Goal: Find contact information: Find contact information

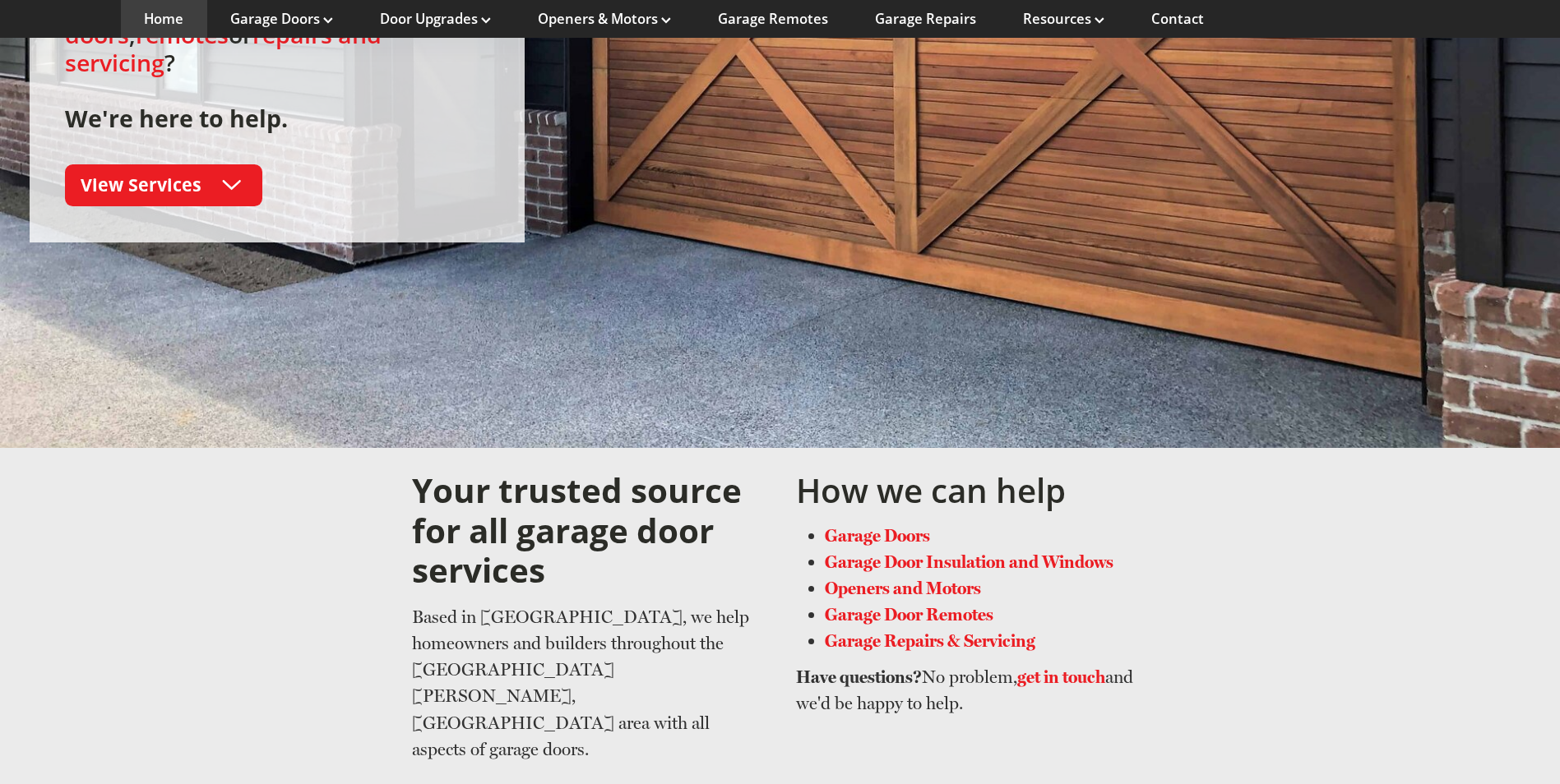
scroll to position [247, 0]
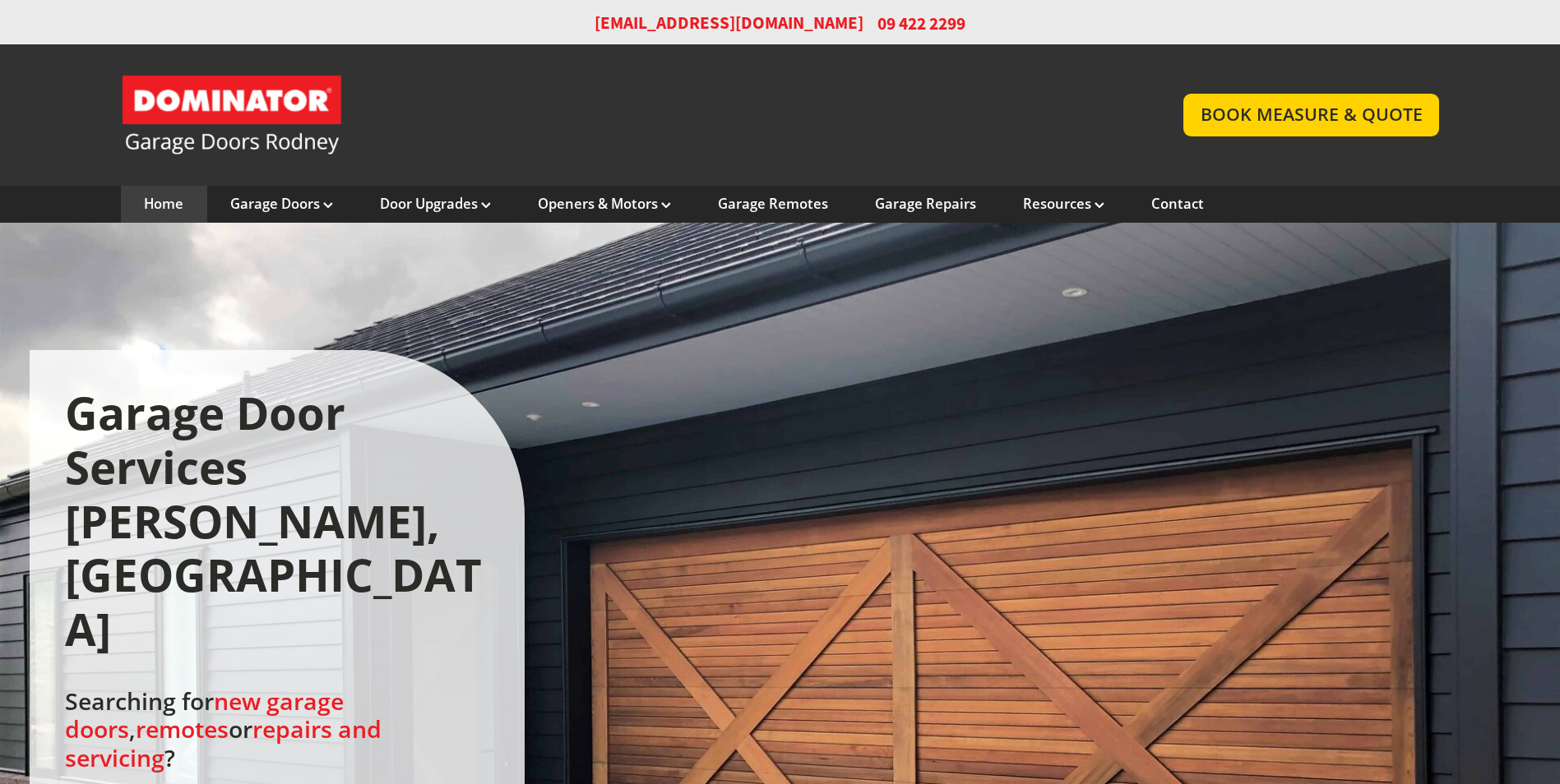
click at [161, 210] on link "Home" at bounding box center [164, 204] width 40 height 18
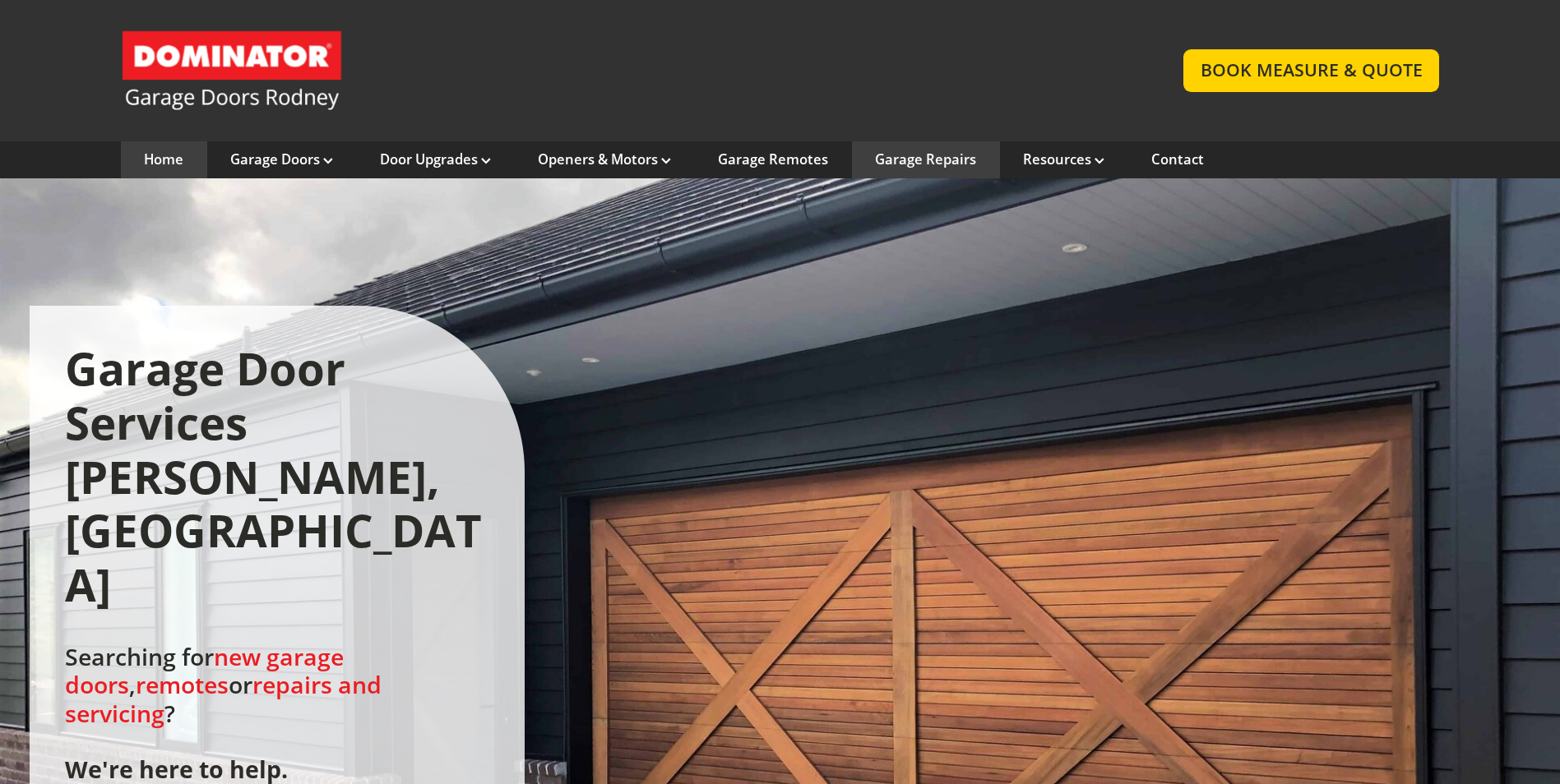
scroll to position [82, 0]
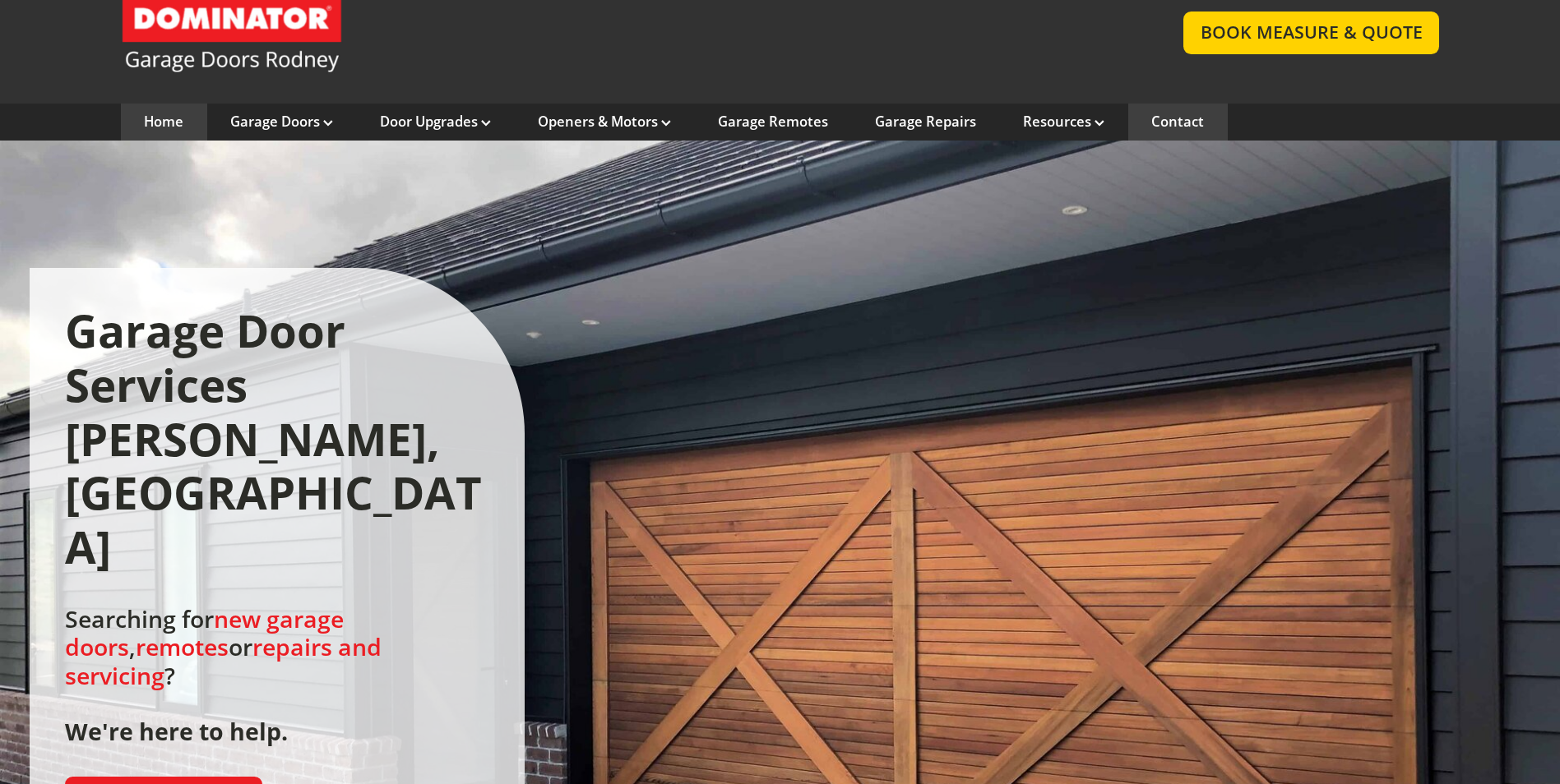
click at [1184, 124] on link "Contact" at bounding box center [1177, 122] width 53 height 18
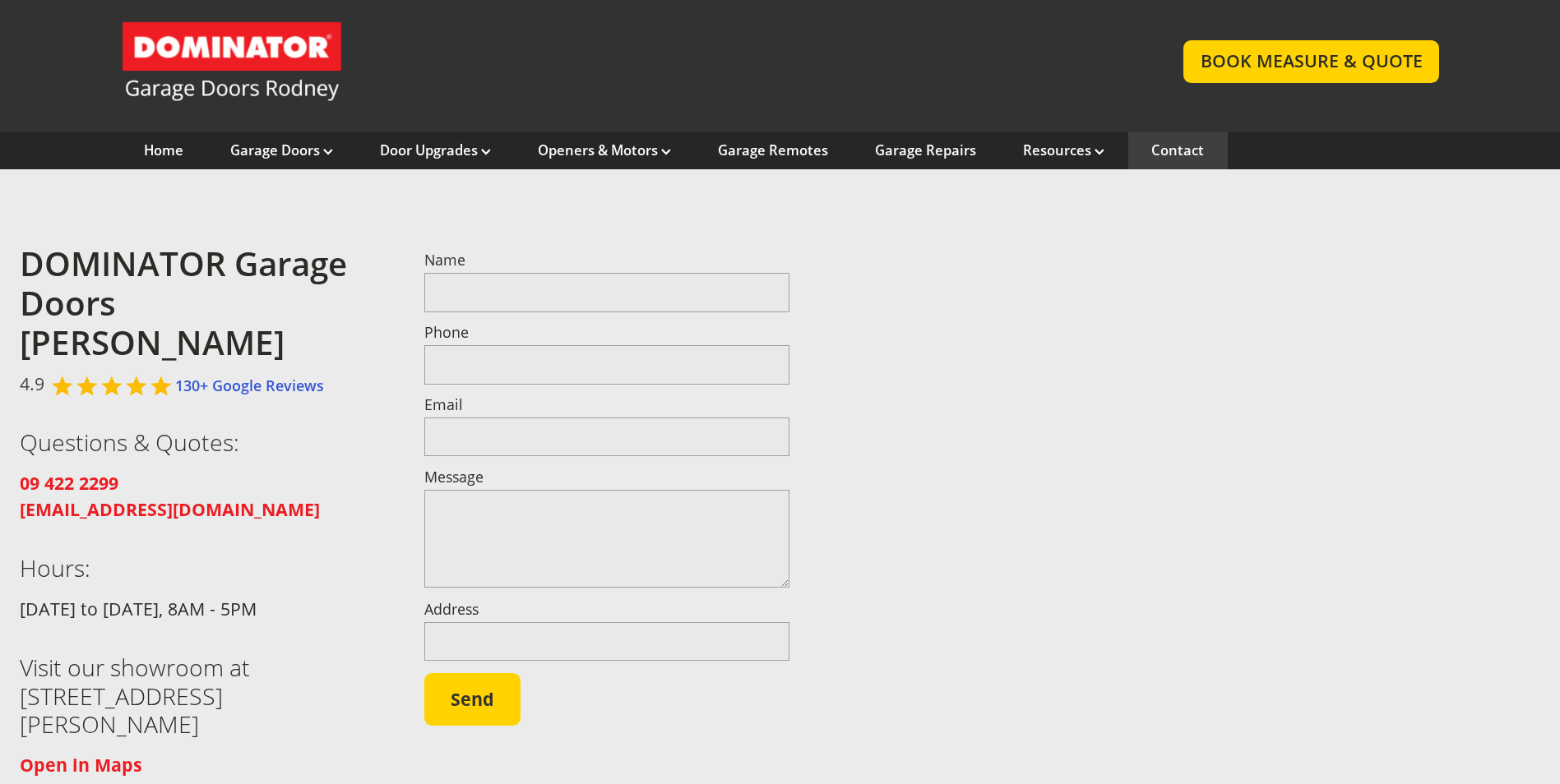
scroll to position [82, 0]
